Goal: Information Seeking & Learning: Learn about a topic

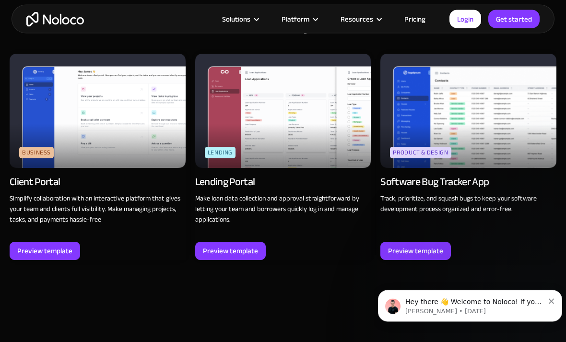
scroll to position [1002, 0]
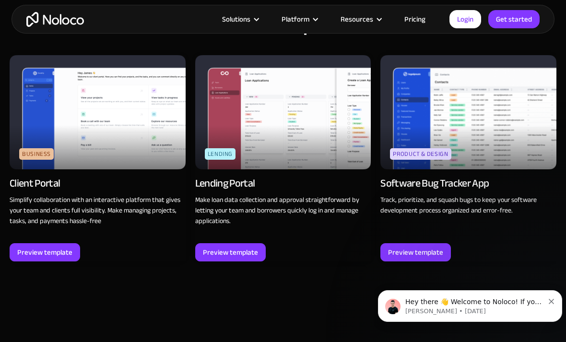
click at [246, 102] on img at bounding box center [283, 112] width 176 height 114
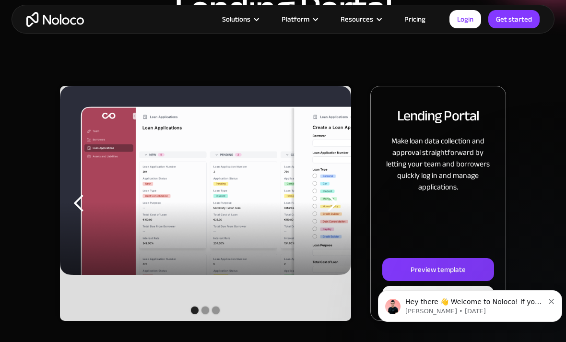
click at [400, 268] on link "Preview template" at bounding box center [438, 269] width 112 height 23
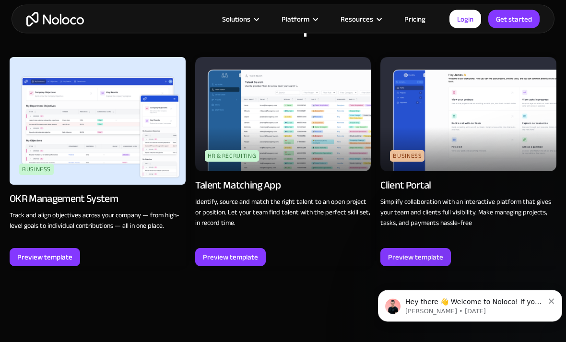
scroll to position [965, 0]
click at [218, 251] on div "Preview template" at bounding box center [230, 257] width 55 height 12
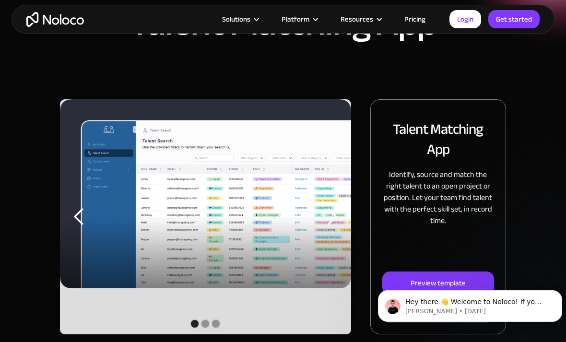
click at [455, 277] on div "Preview template" at bounding box center [437, 283] width 55 height 12
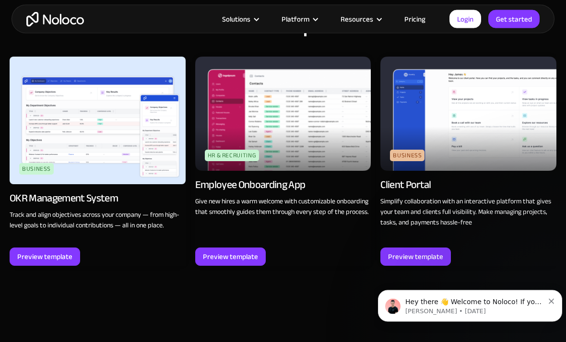
scroll to position [1056, 0]
click at [260, 16] on div at bounding box center [256, 19] width 7 height 7
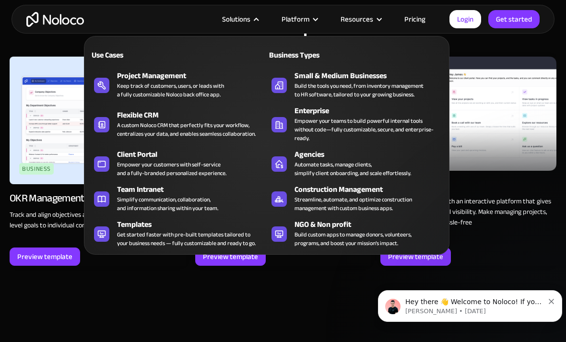
click at [346, 196] on div "Streamline, automate, and optimize construction management with custom business…" at bounding box center [352, 203] width 117 height 17
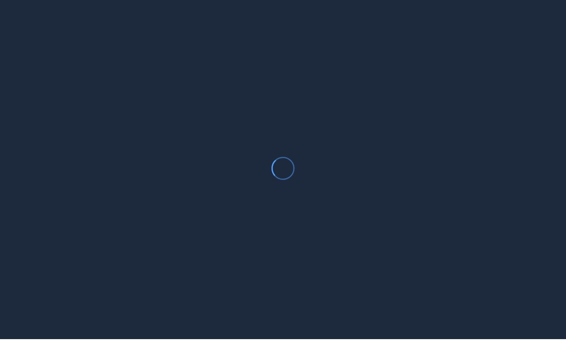
scroll to position [44, 0]
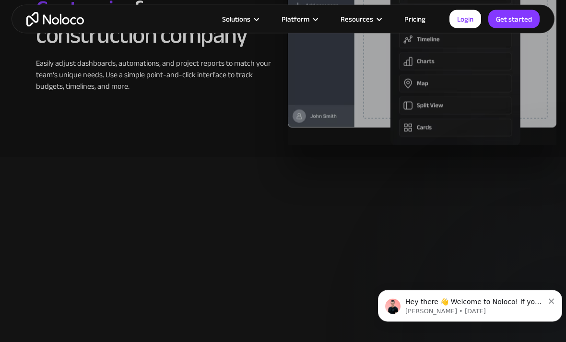
scroll to position [1891, 0]
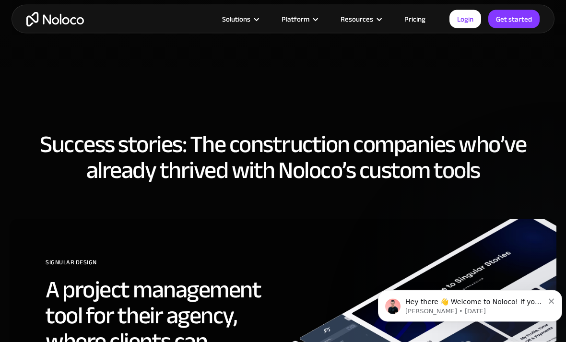
click at [324, 21] on div "Platform" at bounding box center [298, 19] width 59 height 12
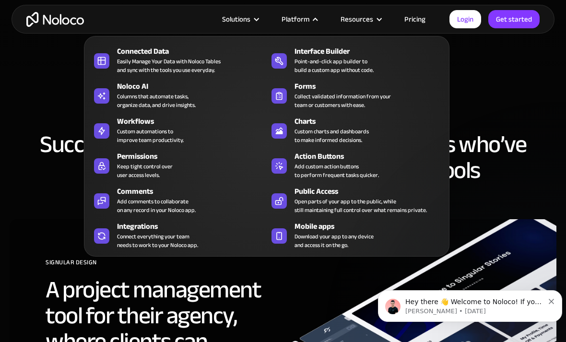
click at [380, 21] on div at bounding box center [378, 19] width 7 height 7
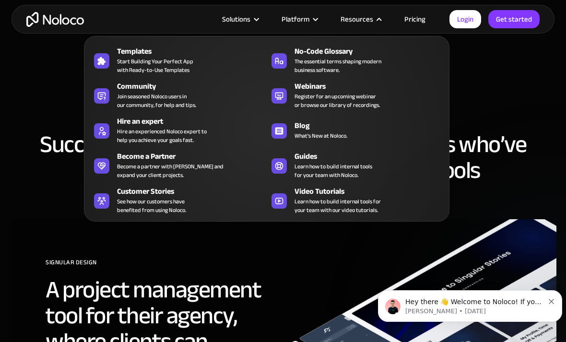
click at [187, 55] on div "Templates" at bounding box center [194, 52] width 154 height 12
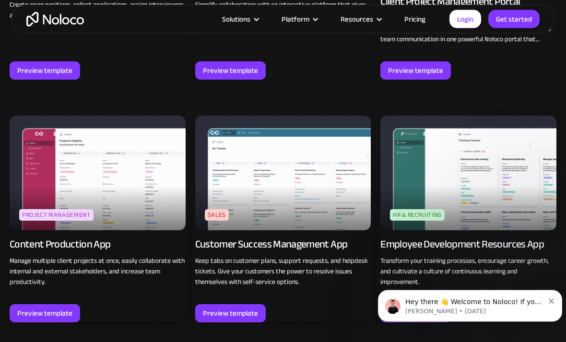
scroll to position [853, 0]
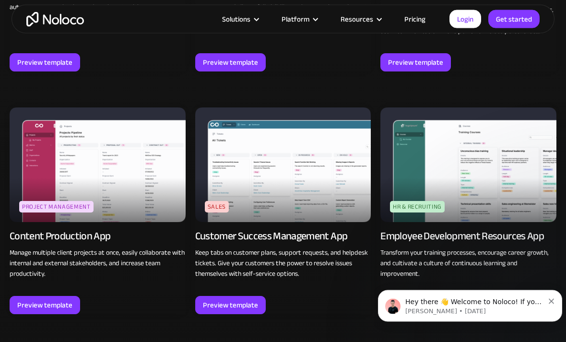
click at [242, 301] on div "Preview template" at bounding box center [230, 305] width 55 height 12
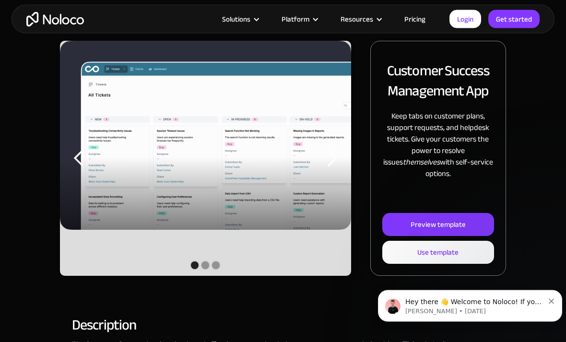
scroll to position [163, 0]
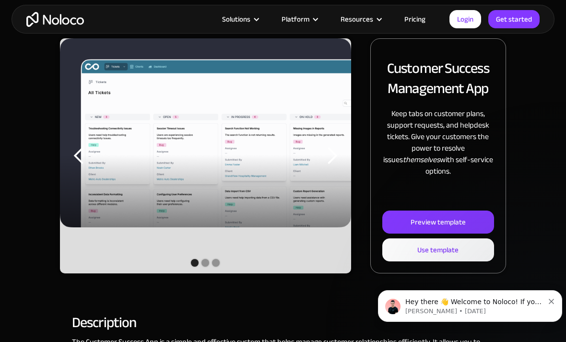
click at [419, 226] on div "Preview template" at bounding box center [437, 222] width 55 height 12
